Goal: Transaction & Acquisition: Book appointment/travel/reservation

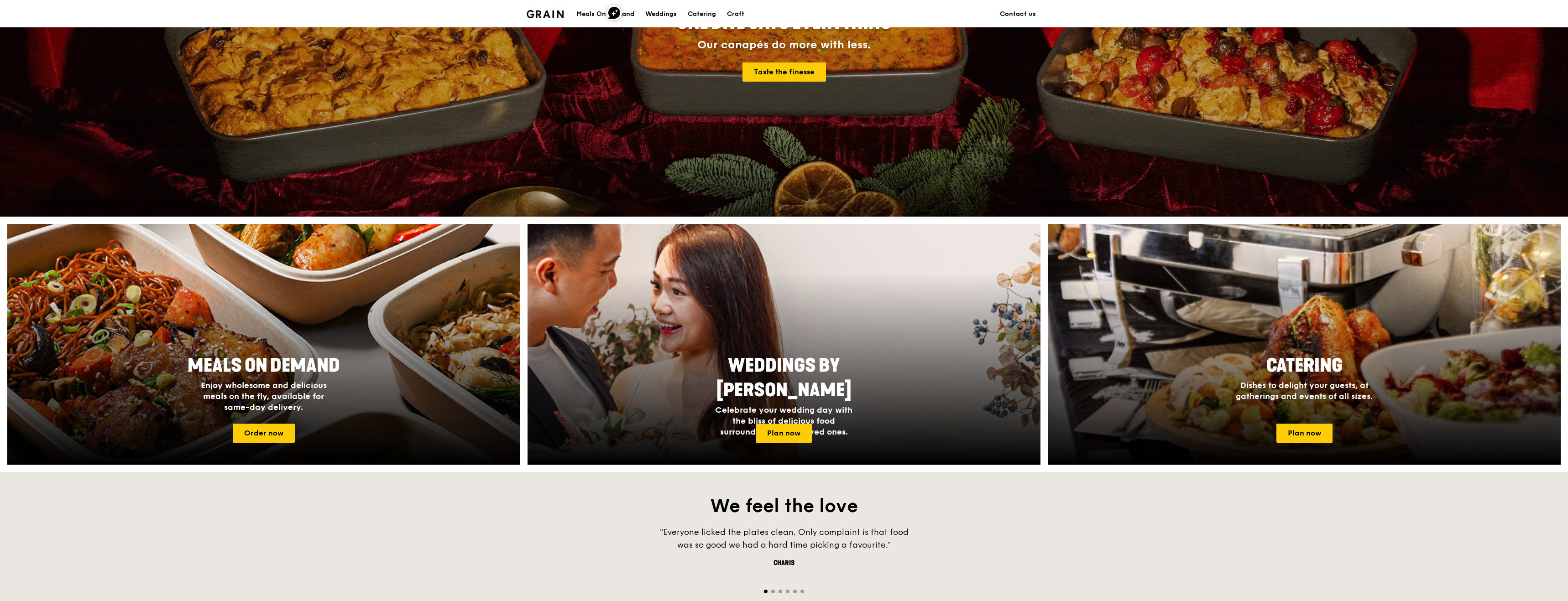
scroll to position [154, 0]
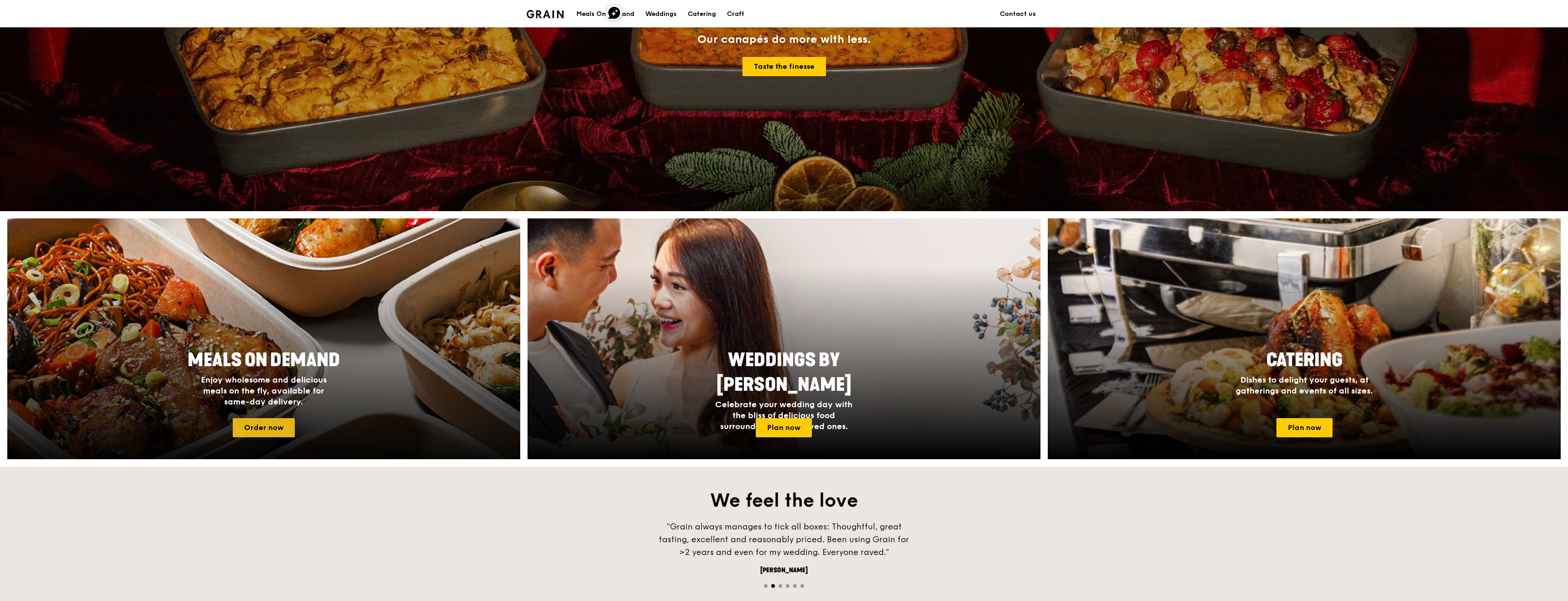
click at [279, 421] on link "Order now" at bounding box center [264, 428] width 62 height 19
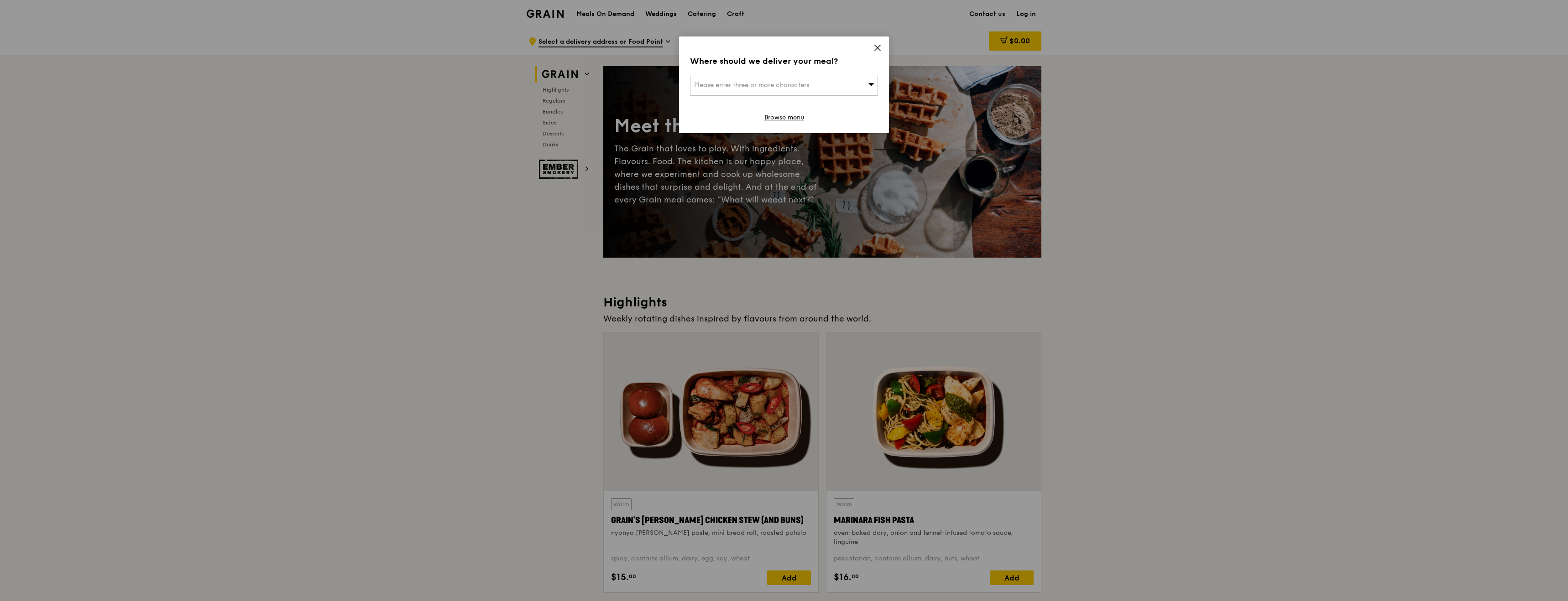
click at [879, 48] on icon at bounding box center [877, 48] width 8 height 8
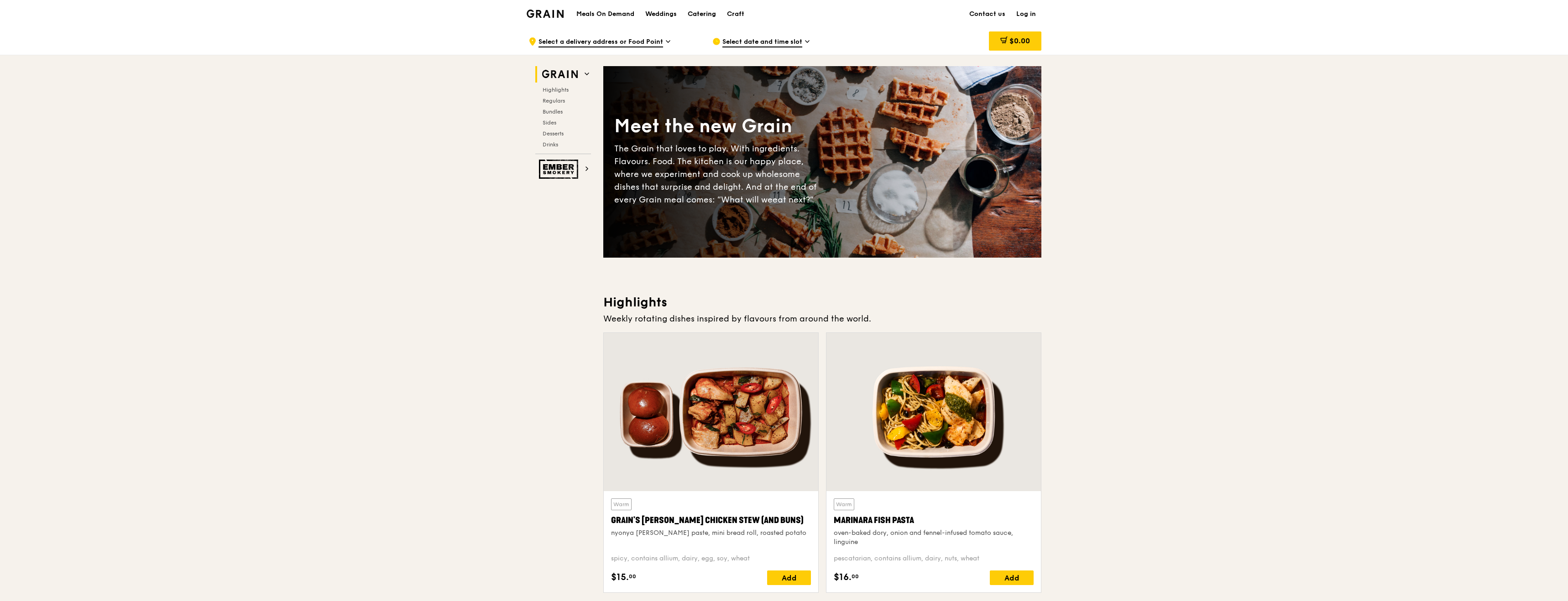
click at [698, 16] on div "Catering" at bounding box center [701, 14] width 29 height 27
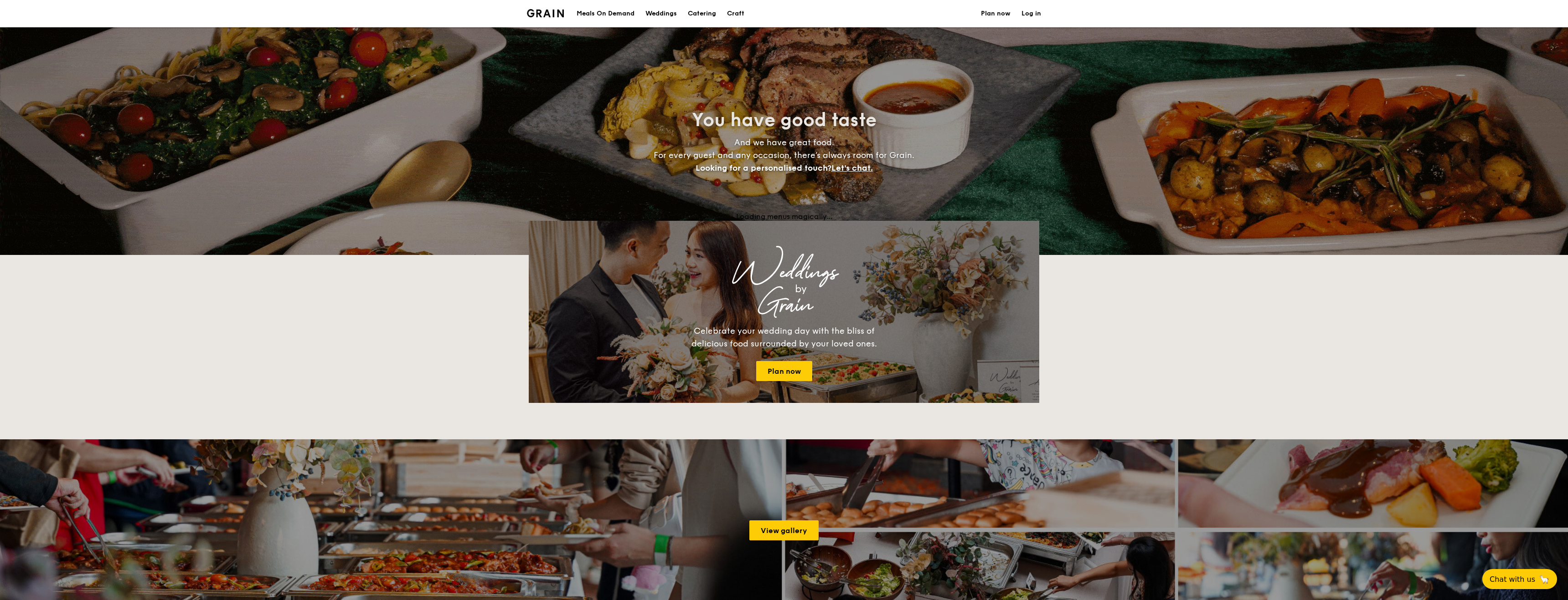
select select
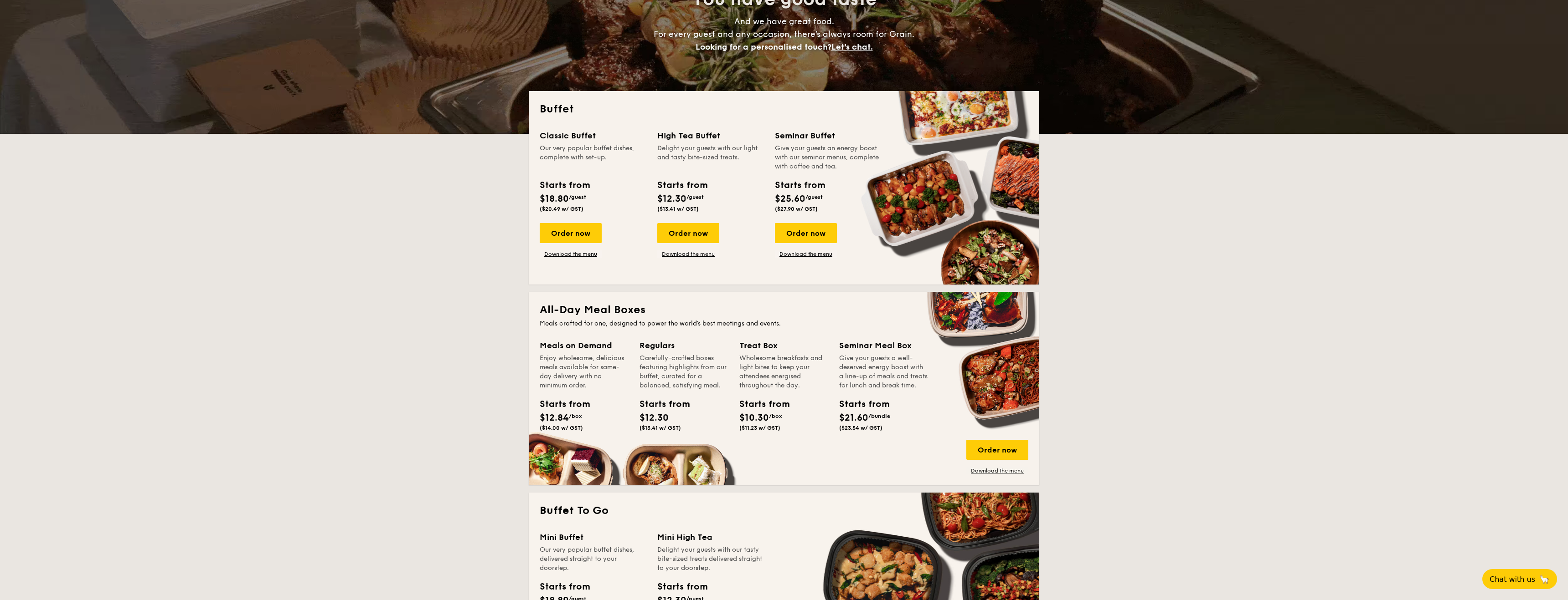
scroll to position [122, 0]
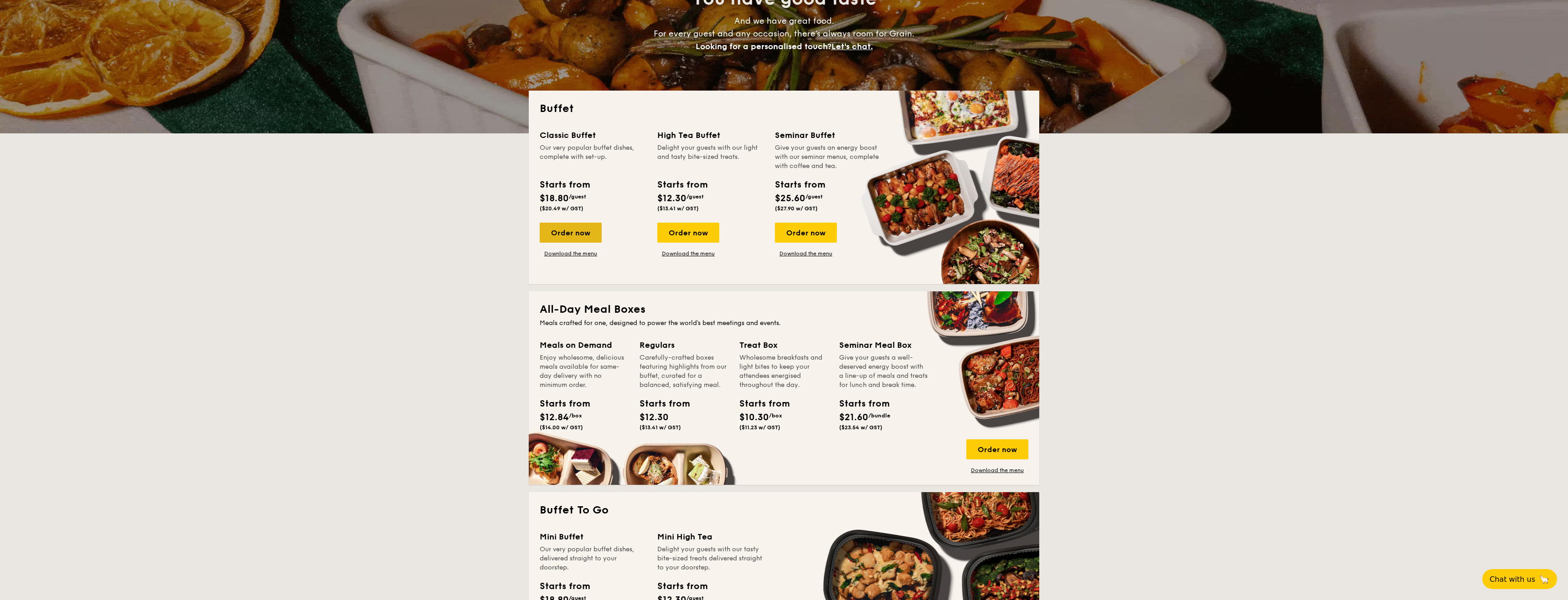
click at [592, 231] on div "Order now" at bounding box center [571, 233] width 62 height 20
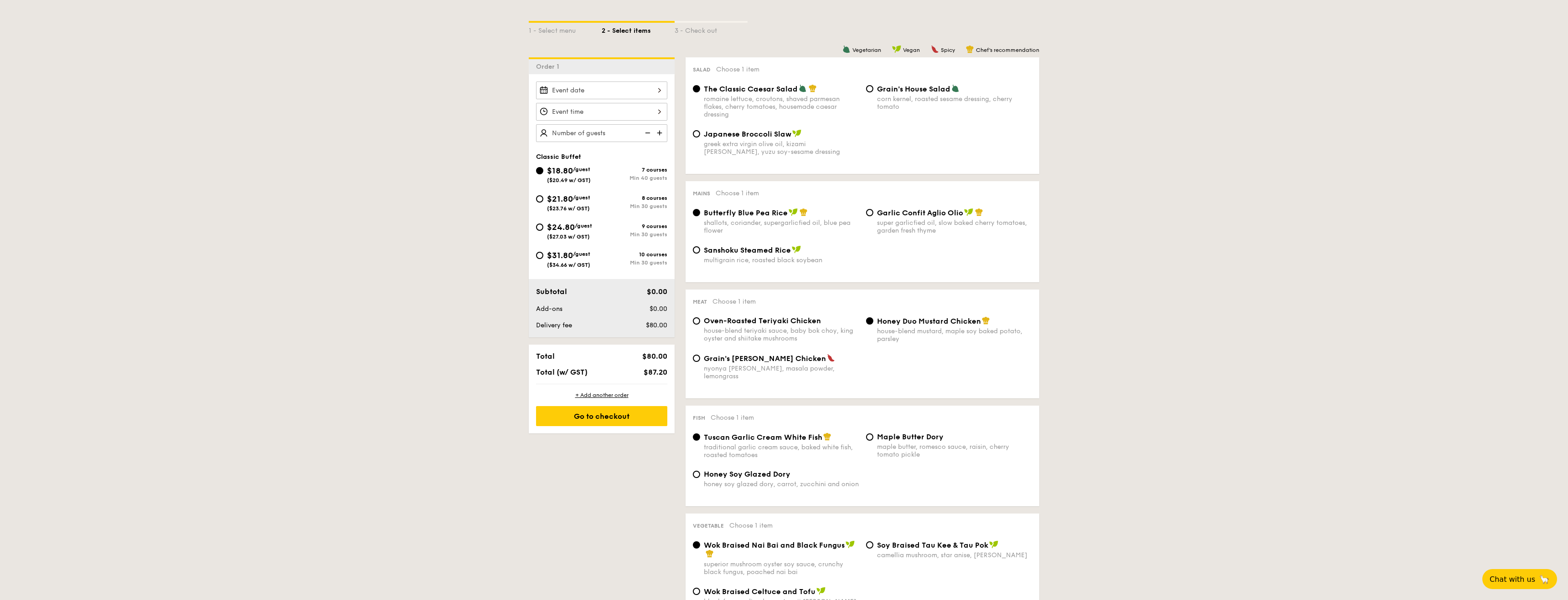
scroll to position [200, 0]
click at [600, 96] on div at bounding box center [601, 90] width 131 height 18
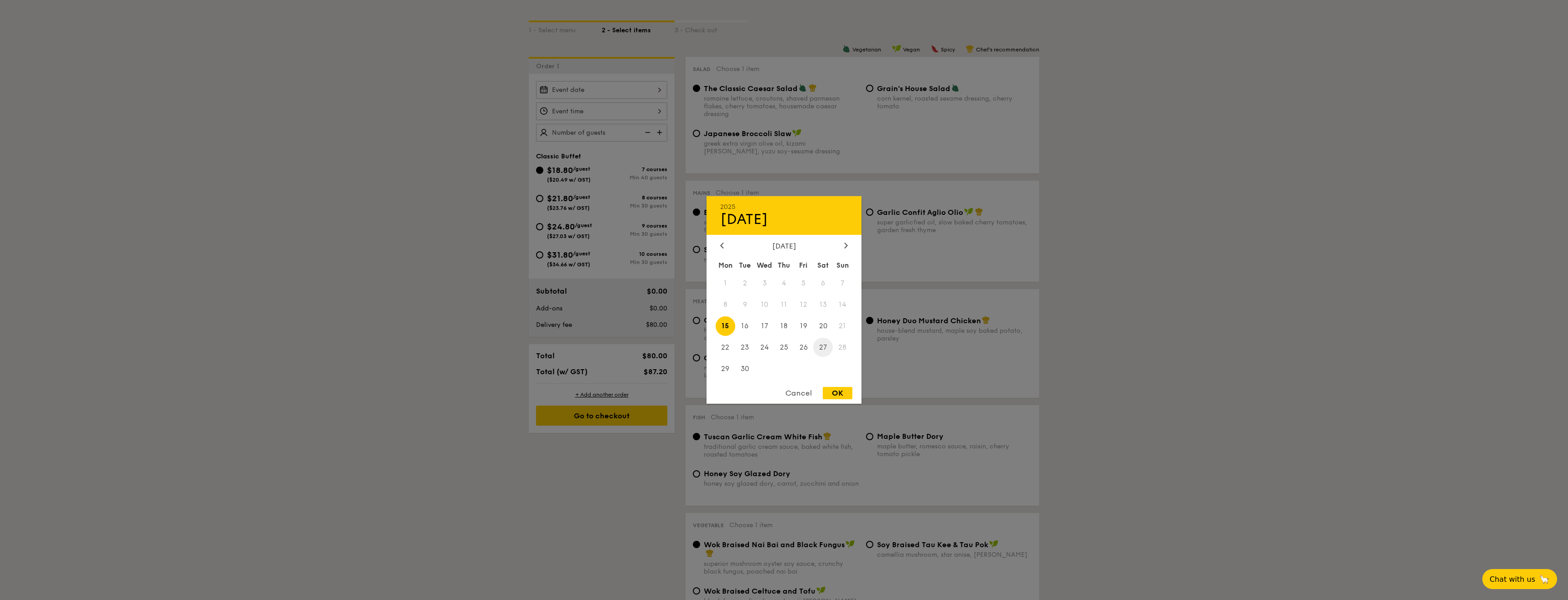
click at [820, 349] on span "27" at bounding box center [822, 347] width 20 height 20
click at [851, 399] on div "Cancel OK" at bounding box center [784, 395] width 155 height 17
click at [847, 397] on div "OK" at bounding box center [838, 393] width 30 height 12
type input "[DATE]"
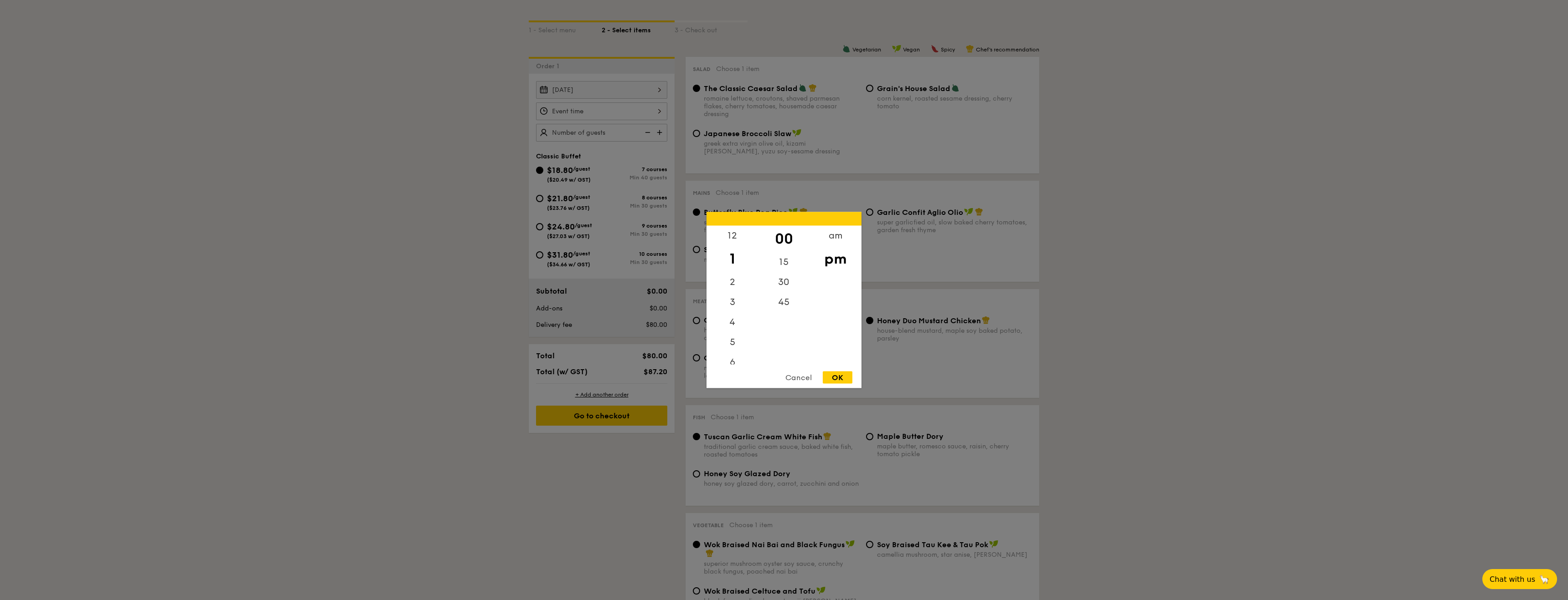
click at [593, 119] on div "12 1 2 3 4 5 6 7 8 9 10 11 00 15 30 45 am pm Cancel OK" at bounding box center [601, 112] width 131 height 18
click at [729, 300] on div "5" at bounding box center [732, 295] width 51 height 27
click at [775, 282] on div "30" at bounding box center [783, 286] width 51 height 27
click at [839, 381] on div "OK" at bounding box center [838, 378] width 30 height 12
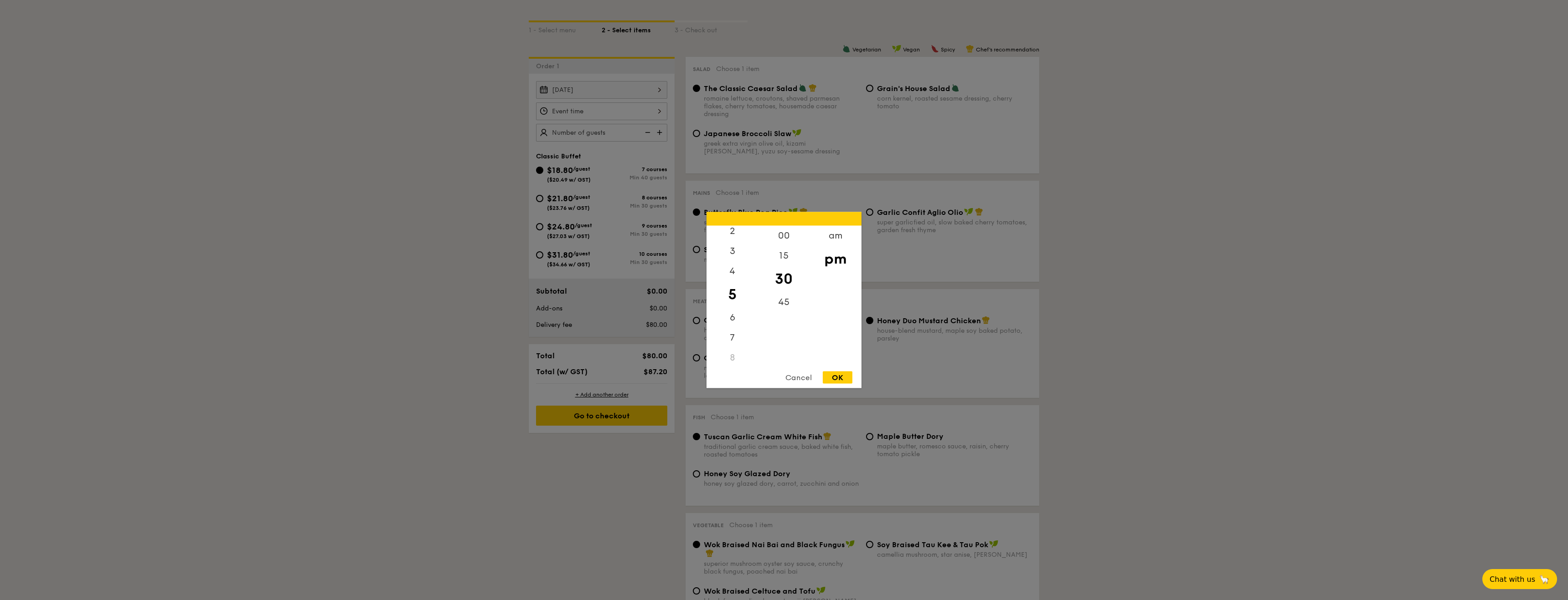
type input "5:30PM"
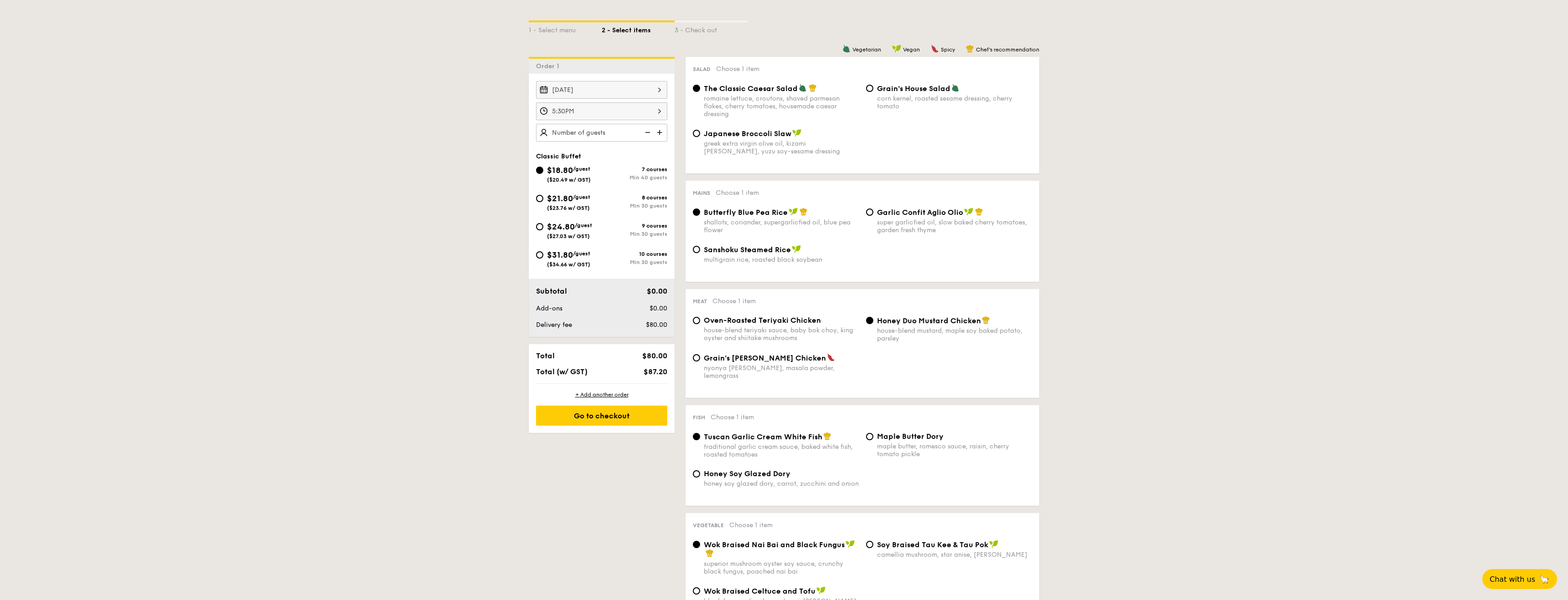
click at [654, 132] on img at bounding box center [661, 132] width 14 height 17
click at [656, 132] on img at bounding box center [661, 132] width 14 height 17
click at [656, 133] on img at bounding box center [661, 132] width 14 height 17
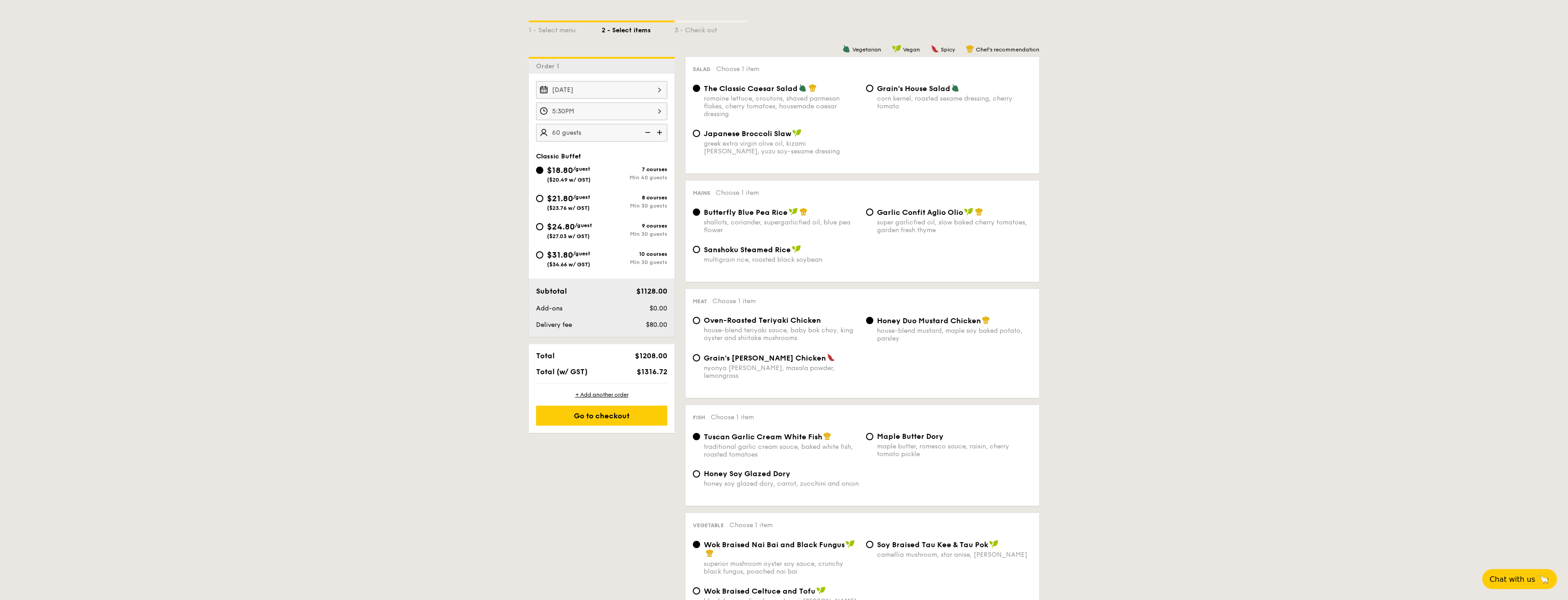
click at [656, 132] on img at bounding box center [661, 132] width 14 height 17
click at [646, 131] on img at bounding box center [647, 132] width 14 height 17
click at [663, 133] on img at bounding box center [661, 132] width 14 height 17
click at [654, 134] on img at bounding box center [661, 132] width 14 height 17
click at [649, 133] on img at bounding box center [647, 132] width 14 height 17
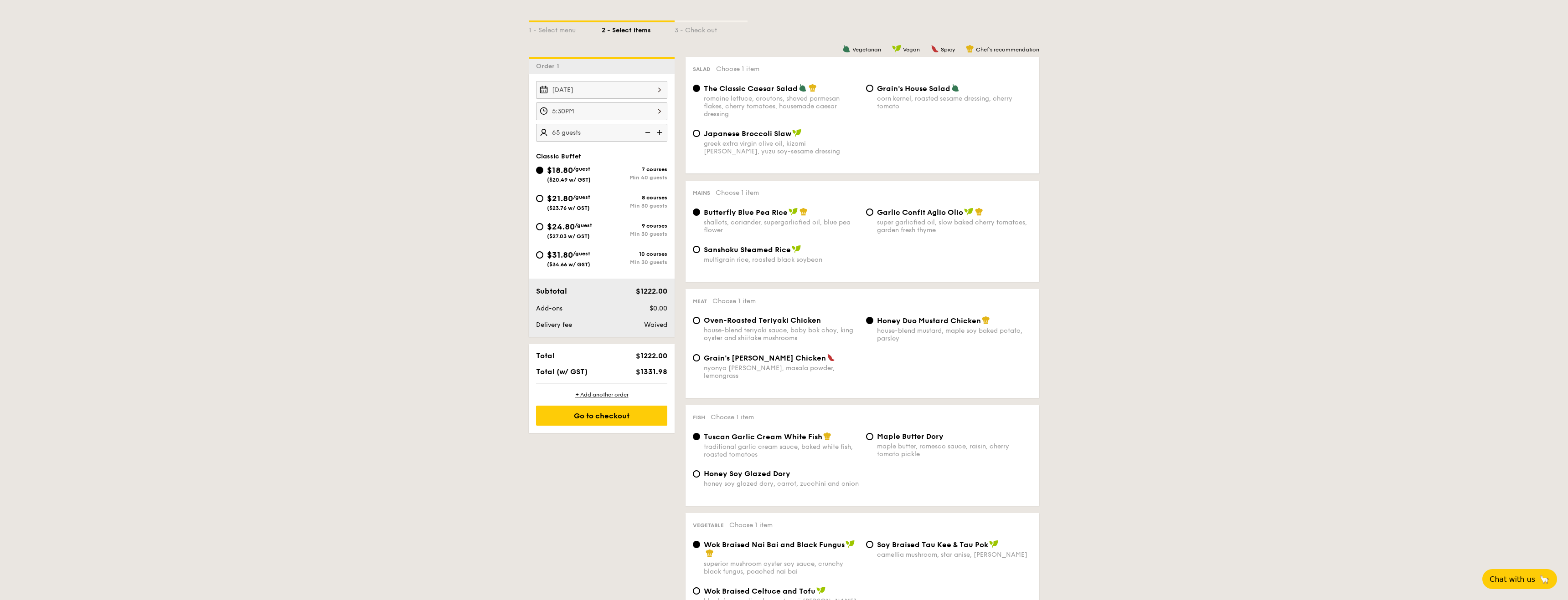
click at [649, 133] on img at bounding box center [647, 132] width 14 height 17
type input "60 guests"
